Goal: Register for event/course

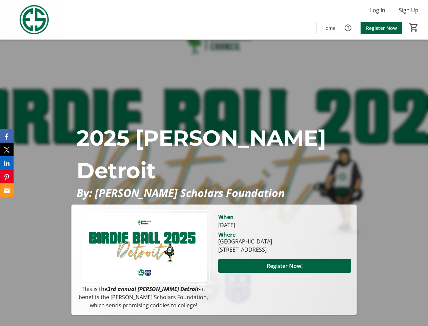
click at [214, 163] on p "2025 [PERSON_NAME] Detroit" at bounding box center [214, 153] width 275 height 65
click at [34, 20] on img at bounding box center [34, 20] width 60 height 34
